Goal: Navigation & Orientation: Find specific page/section

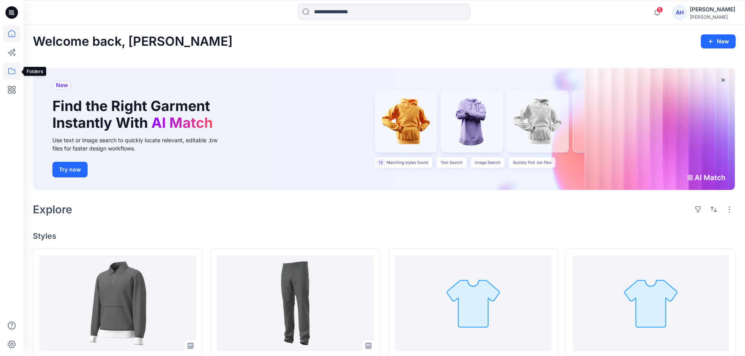
click at [13, 73] on icon at bounding box center [11, 71] width 17 height 17
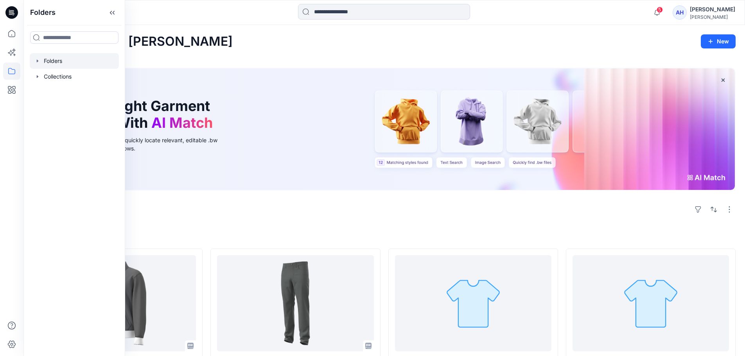
click at [50, 66] on div at bounding box center [74, 61] width 89 height 16
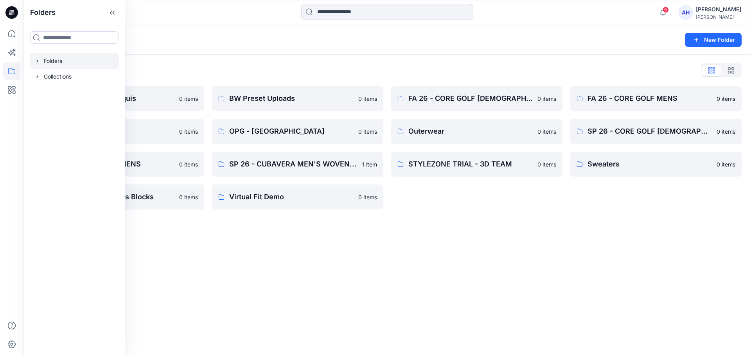
click at [493, 305] on div "Folders New Folder Folders List Body Examples - Croquis 0 items KNIT TOPS LIBRA…" at bounding box center [386, 190] width 727 height 331
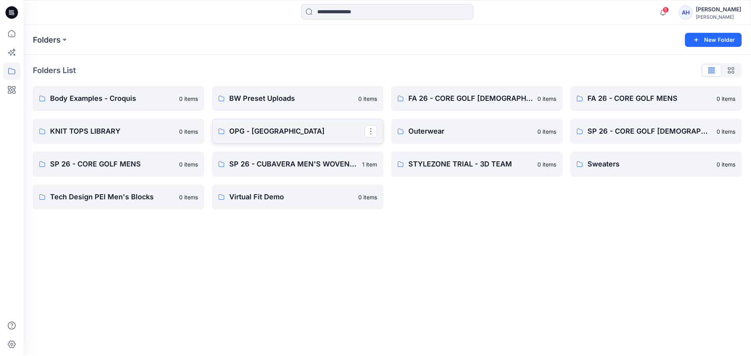
click at [304, 135] on p "OPG - [GEOGRAPHIC_DATA]" at bounding box center [296, 131] width 135 height 11
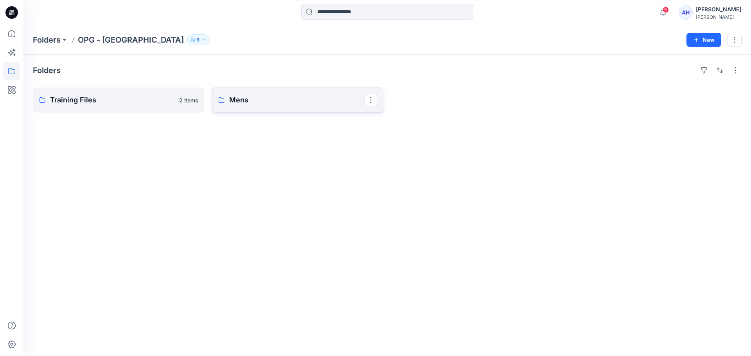
click at [333, 99] on p "Mens" at bounding box center [296, 100] width 135 height 11
